Goal: Ask a question

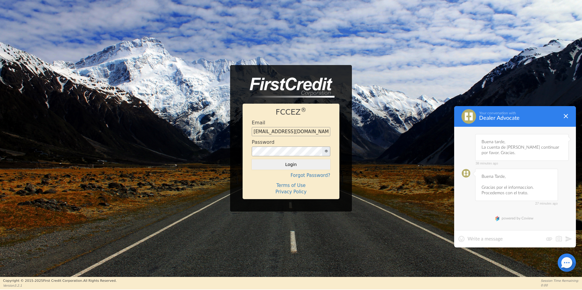
click at [522, 238] on textarea at bounding box center [506, 239] width 76 height 6
click at [518, 241] on textarea at bounding box center [506, 239] width 76 height 6
click at [499, 243] on div at bounding box center [515, 238] width 122 height 17
click at [503, 242] on textarea at bounding box center [506, 239] width 76 height 6
click at [498, 240] on textarea at bounding box center [506, 239] width 76 height 6
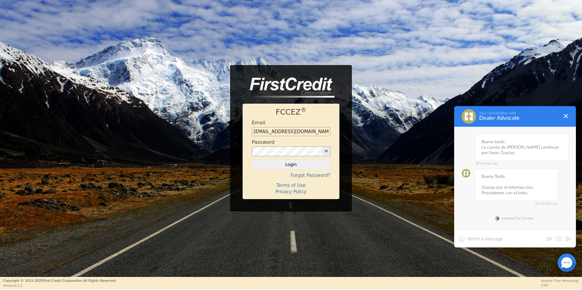
click at [498, 240] on textarea at bounding box center [506, 239] width 76 height 6
click at [475, 241] on textarea at bounding box center [506, 239] width 76 height 6
click at [478, 244] on div at bounding box center [515, 238] width 122 height 17
click at [488, 240] on textarea at bounding box center [506, 239] width 76 height 6
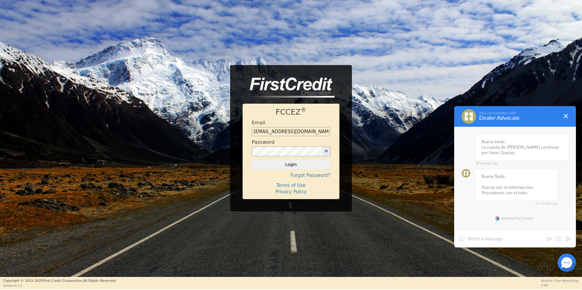
click at [483, 239] on textarea at bounding box center [506, 239] width 76 height 6
click at [475, 243] on div at bounding box center [515, 238] width 122 height 17
click at [478, 239] on textarea at bounding box center [506, 239] width 76 height 6
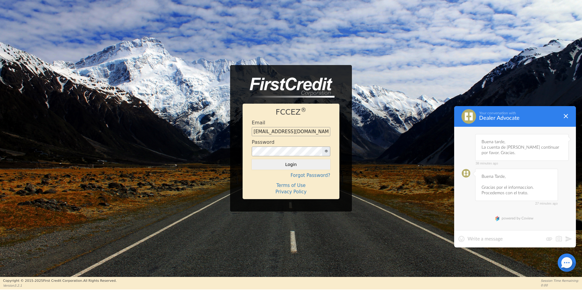
type textarea "b"
click at [508, 240] on textarea "Con [PERSON_NAME]" at bounding box center [515, 239] width 95 height 6
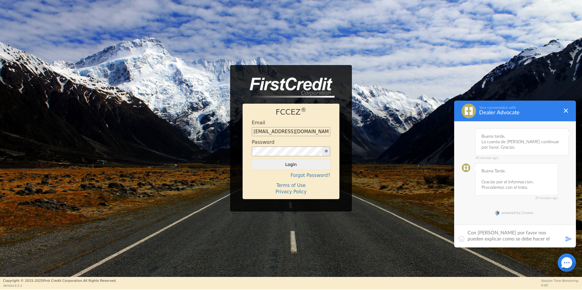
click at [556, 239] on textarea "Con [PERSON_NAME] por favor nos pueden explicar como se debe hacer el contrato." at bounding box center [515, 236] width 95 height 12
type textarea "Con [PERSON_NAME] por favor nos pueden explicar como se debe hacer el contrato?."
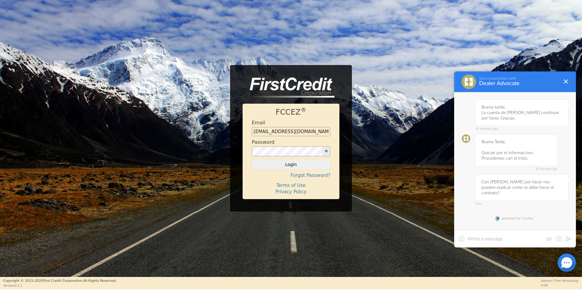
click at [527, 242] on textarea at bounding box center [506, 239] width 76 height 6
click at [499, 239] on textarea at bounding box center [506, 239] width 76 height 6
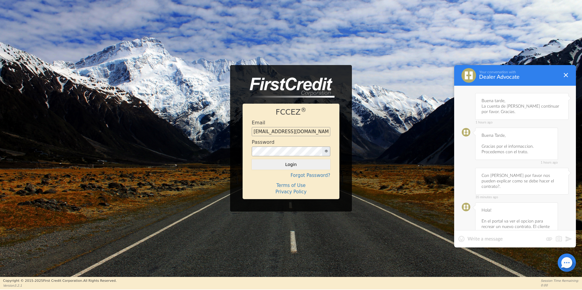
scroll to position [67, 0]
click at [497, 239] on textarea at bounding box center [506, 239] width 76 height 6
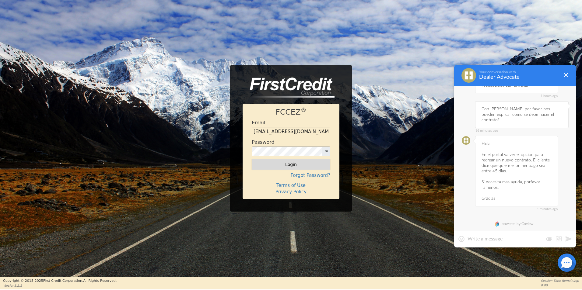
click at [282, 165] on button "Login" at bounding box center [291, 165] width 79 height 10
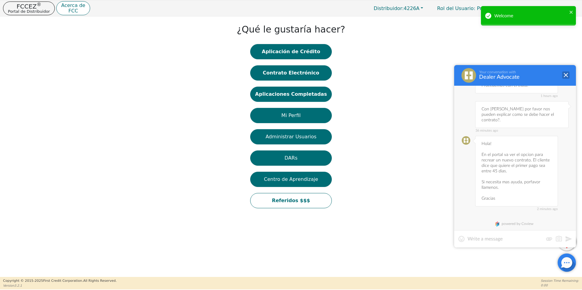
click at [567, 75] on div at bounding box center [565, 75] width 7 height 7
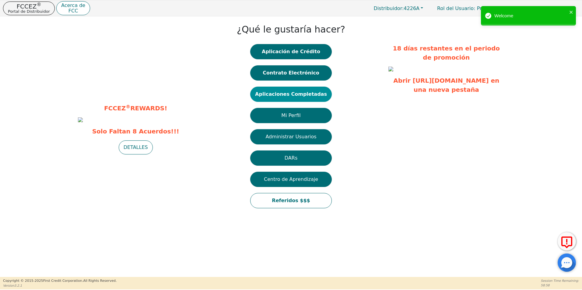
click at [290, 99] on button "Aplicaciones Completadas" at bounding box center [291, 94] width 82 height 15
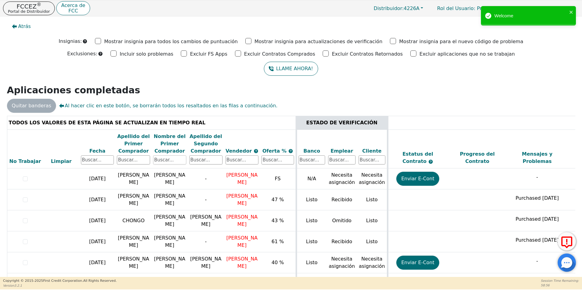
click at [165, 164] on input "text" at bounding box center [169, 160] width 33 height 9
type input "[PERSON_NAME]"
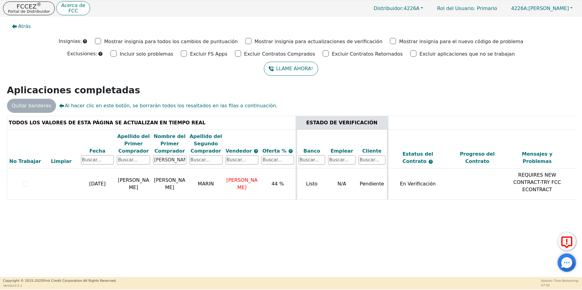
click at [570, 262] on div at bounding box center [567, 263] width 18 height 18
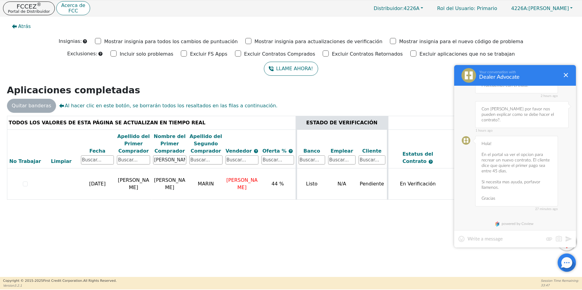
click at [494, 243] on div at bounding box center [515, 238] width 122 height 17
click at [357, 261] on div "Atrás Insignias: Mostrar insignia para todos los cambios de puntuación Mostrar …" at bounding box center [291, 146] width 582 height 261
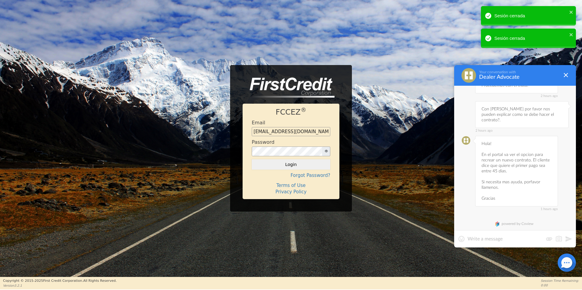
click at [492, 240] on textarea at bounding box center [506, 239] width 76 height 6
type textarea "p"
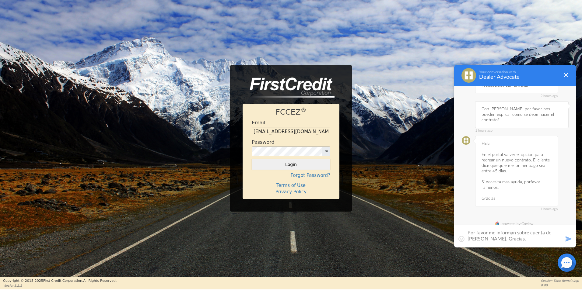
type textarea "Por favor me informan sobre cuenta de [PERSON_NAME]. Gracias."
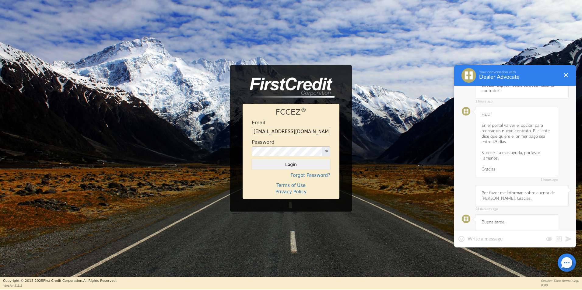
scroll to position [169, 0]
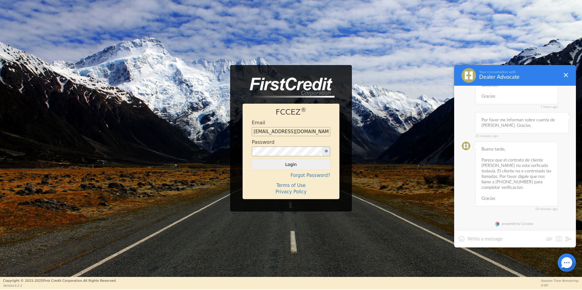
click at [404, 239] on div "FCCEZ ® Email [EMAIL_ADDRESS][DOMAIN_NAME] Password Login Forgot Password? Term…" at bounding box center [291, 138] width 582 height 277
click at [480, 237] on textarea at bounding box center [506, 239] width 76 height 6
type textarea "Muchas gracias."
